Goal: Task Accomplishment & Management: Use online tool/utility

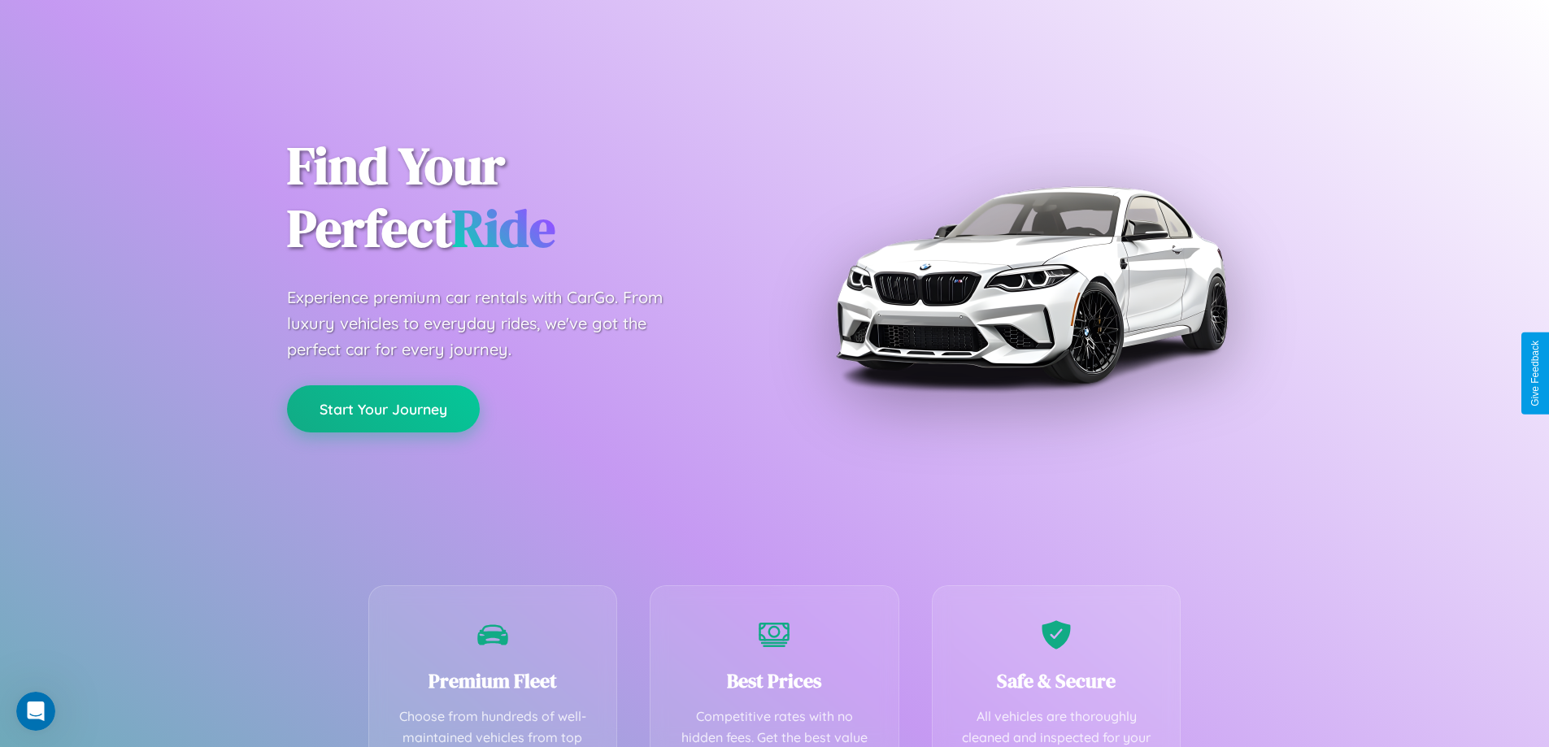
click at [383, 409] on button "Start Your Journey" at bounding box center [383, 409] width 193 height 47
click at [383, 408] on button "Start Your Journey" at bounding box center [383, 409] width 193 height 47
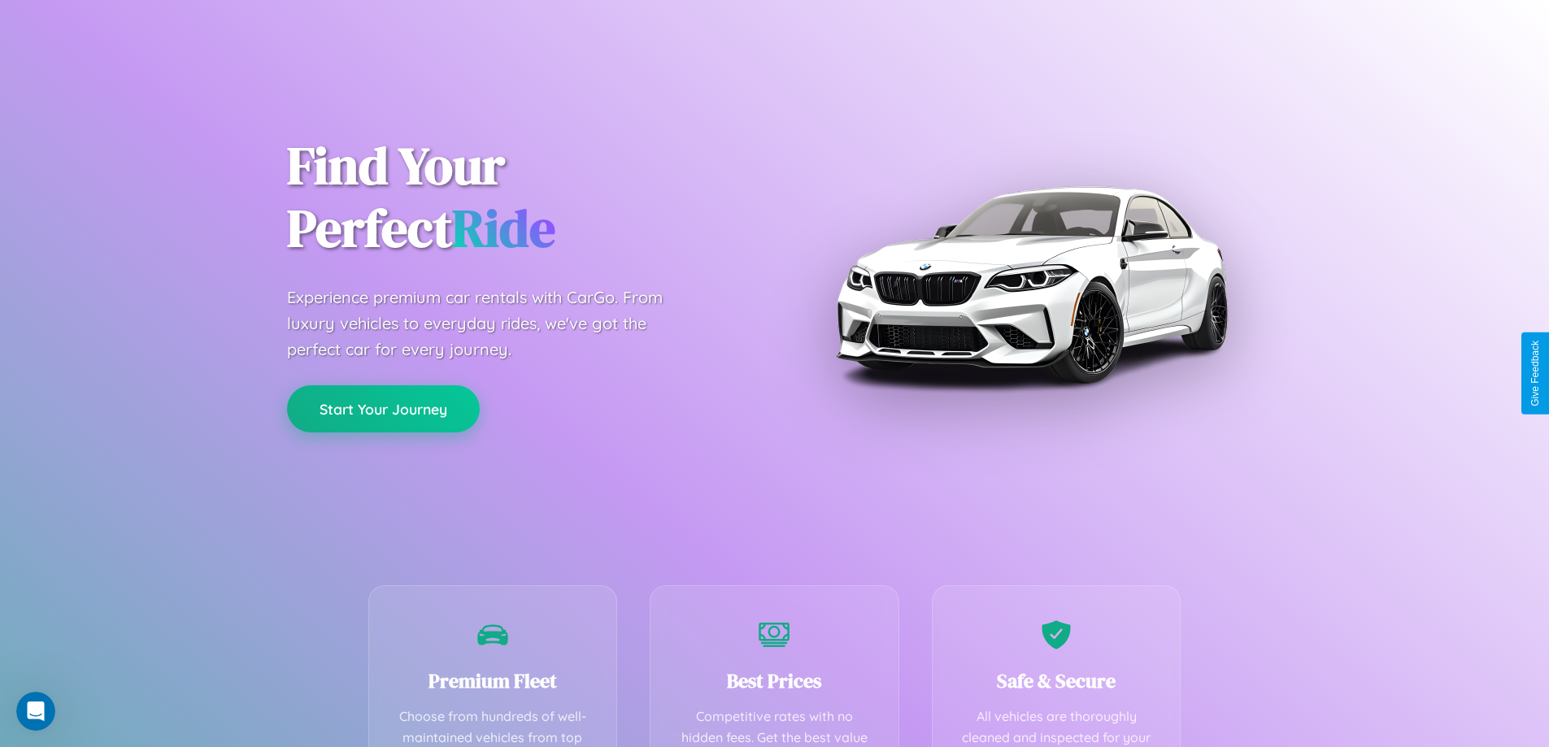
click at [383, 408] on button "Start Your Journey" at bounding box center [383, 409] width 193 height 47
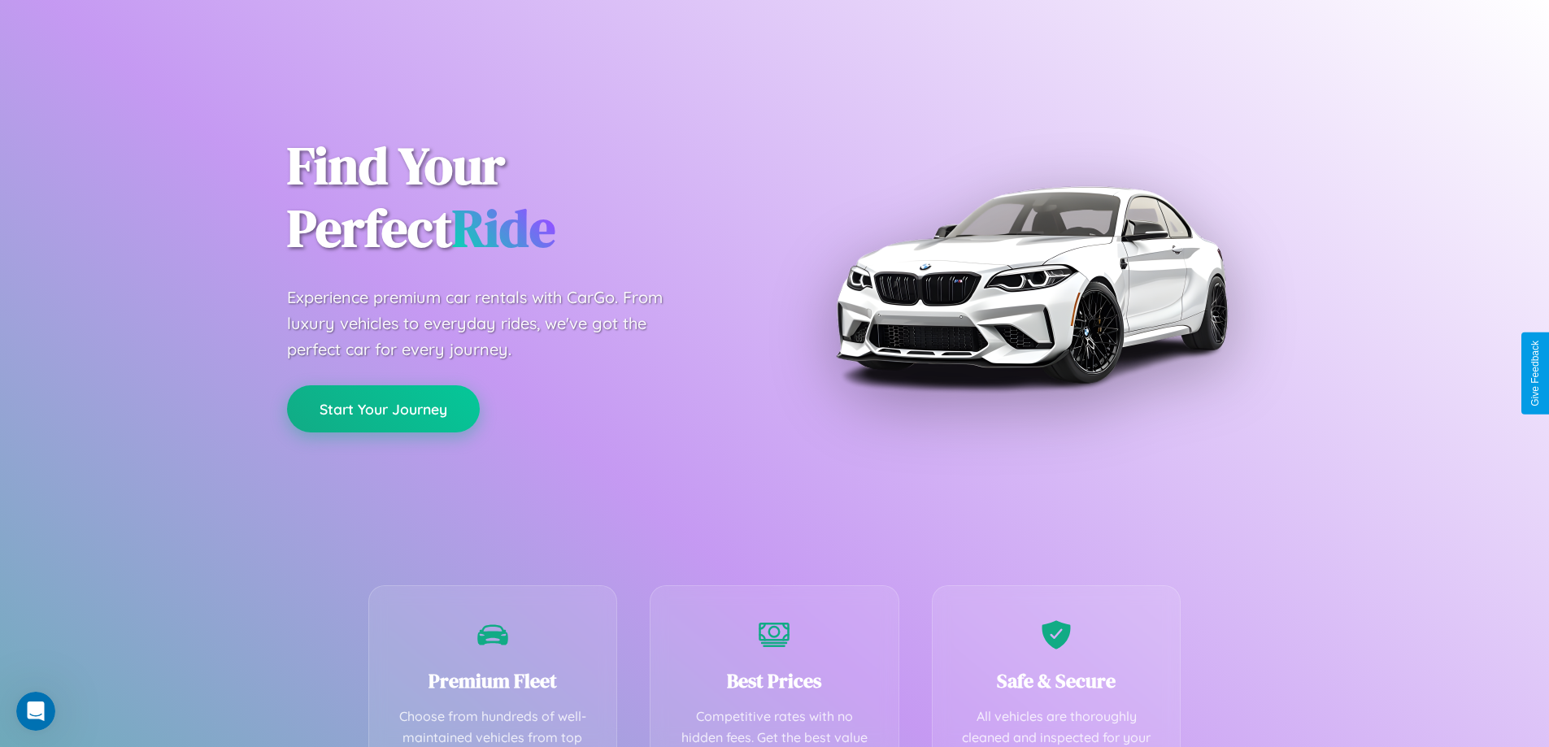
click at [383, 408] on button "Start Your Journey" at bounding box center [383, 409] width 193 height 47
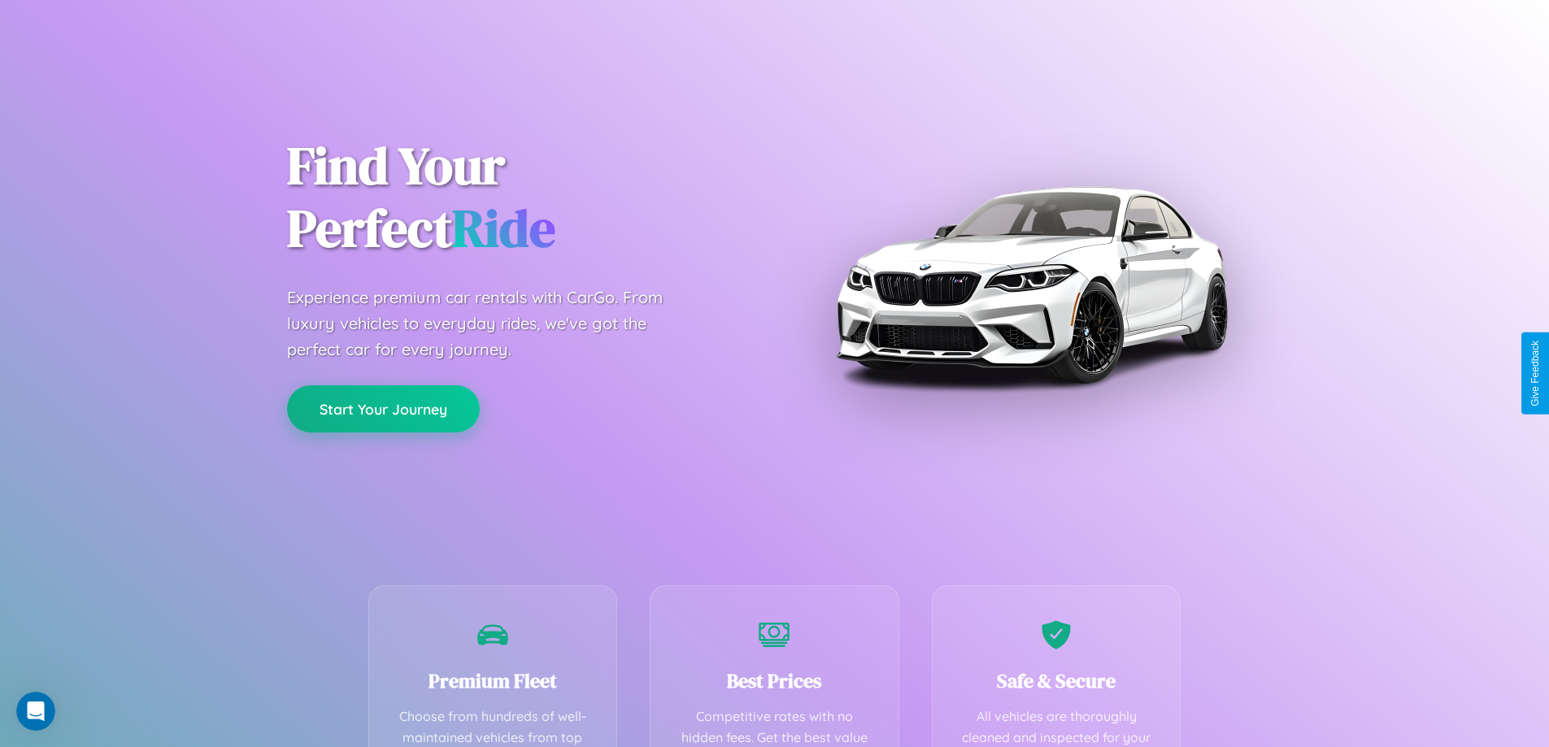
click at [383, 408] on button "Start Your Journey" at bounding box center [383, 409] width 193 height 47
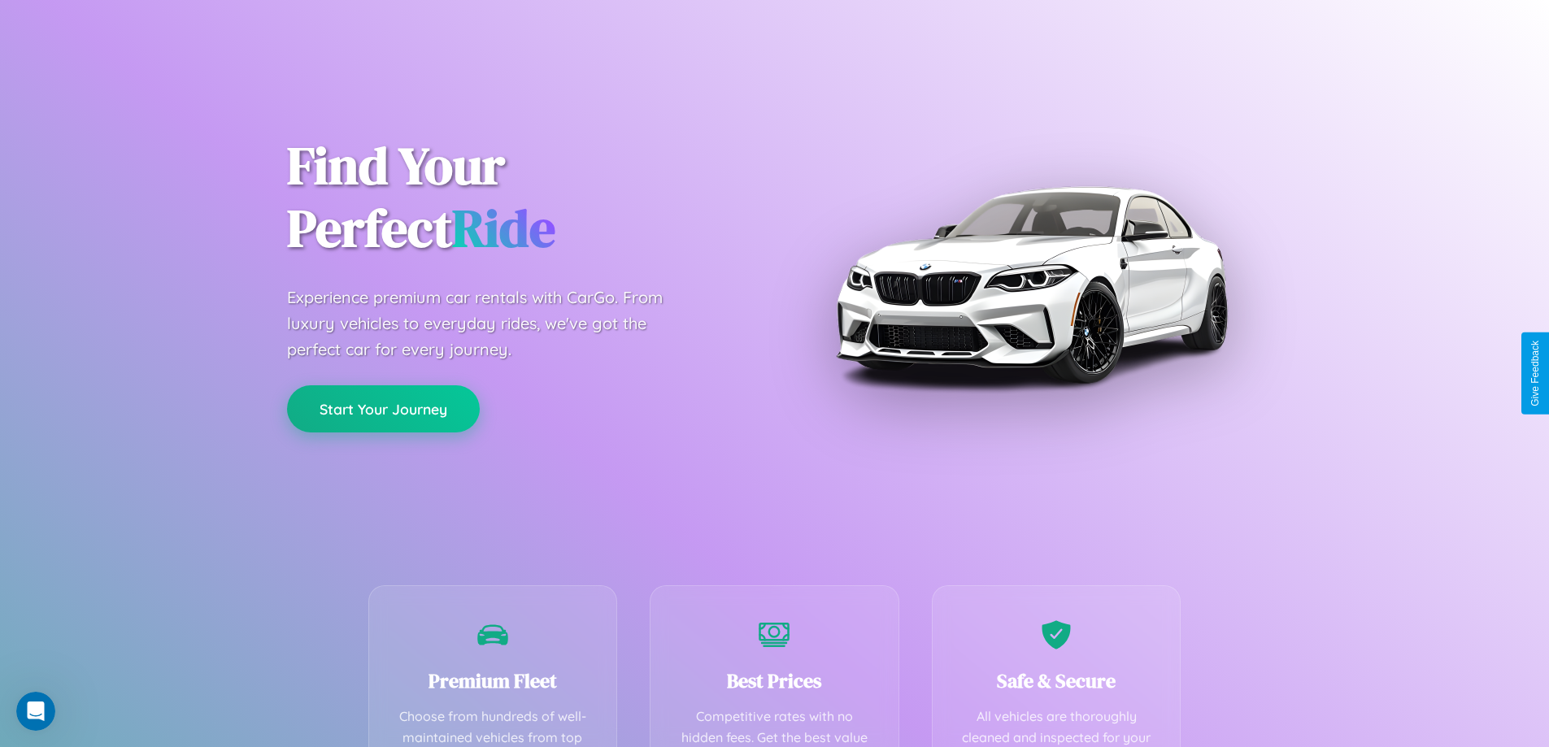
click at [383, 408] on button "Start Your Journey" at bounding box center [383, 409] width 193 height 47
